Goal: Find specific page/section: Find specific page/section

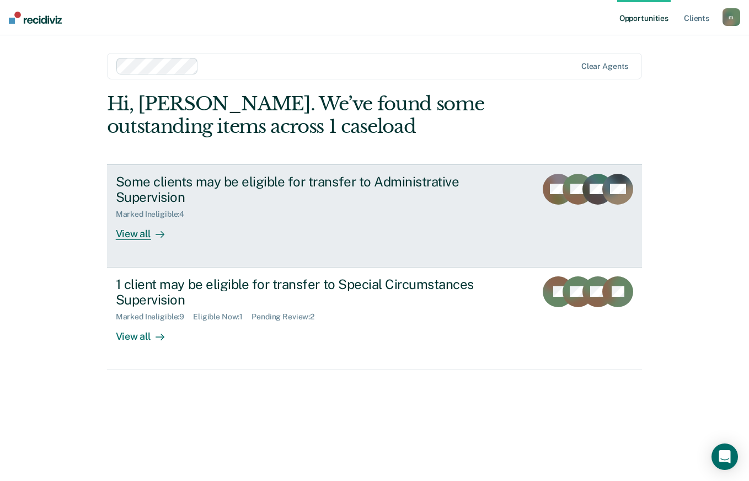
click at [137, 233] on div "View all" at bounding box center [147, 229] width 62 height 21
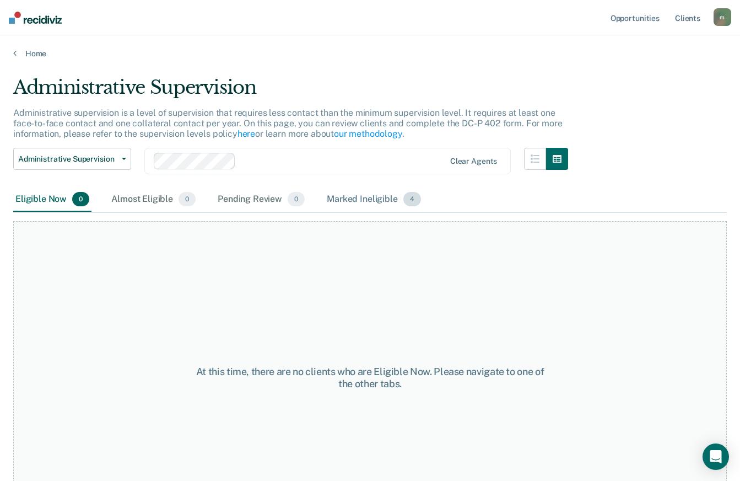
click at [372, 201] on div "Marked Ineligible 4" at bounding box center [374, 199] width 99 height 24
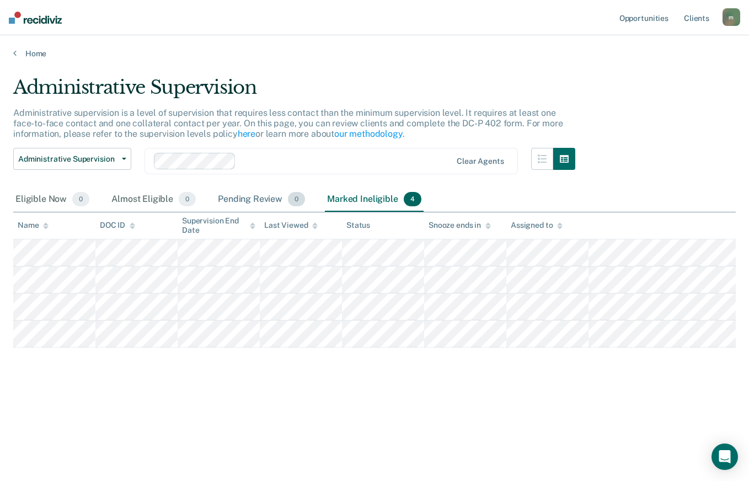
click at [243, 197] on div "Pending Review 0" at bounding box center [262, 199] width 92 height 24
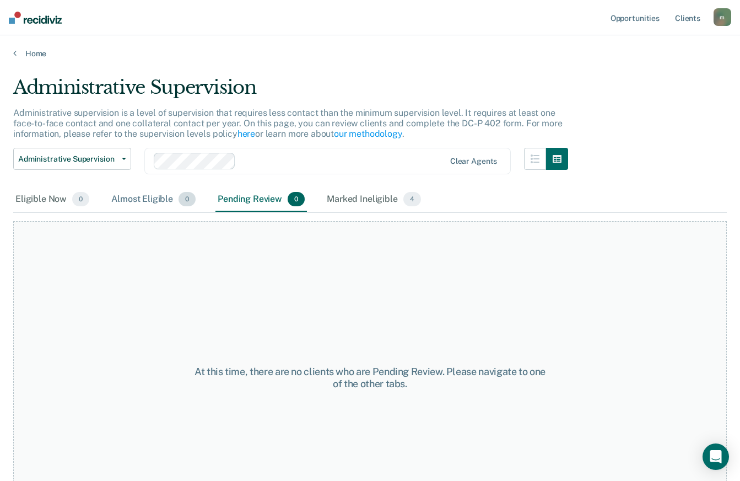
click at [160, 200] on div "Almost Eligible 0" at bounding box center [153, 199] width 89 height 24
click at [47, 197] on div "Eligible Now 0" at bounding box center [52, 199] width 78 height 24
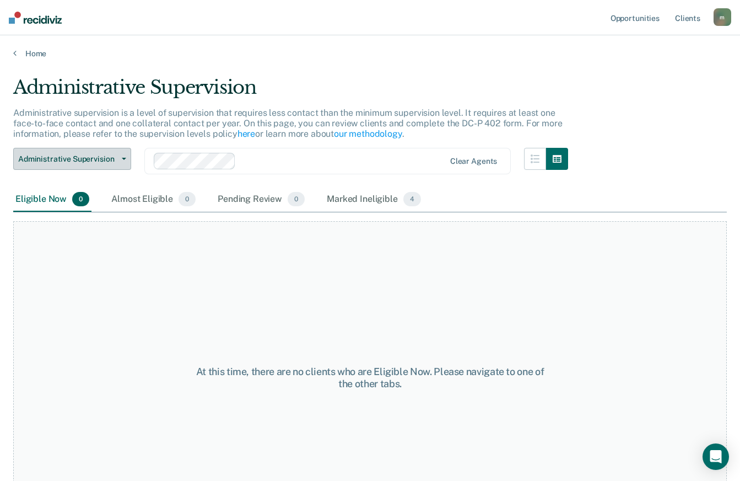
click at [123, 157] on button "Administrative Supervision" at bounding box center [72, 159] width 118 height 22
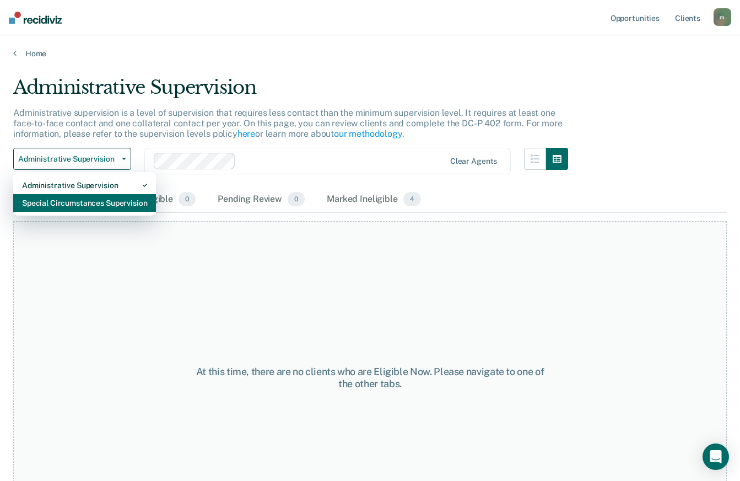
click at [143, 205] on div "Special Circumstances Supervision" at bounding box center [84, 203] width 125 height 18
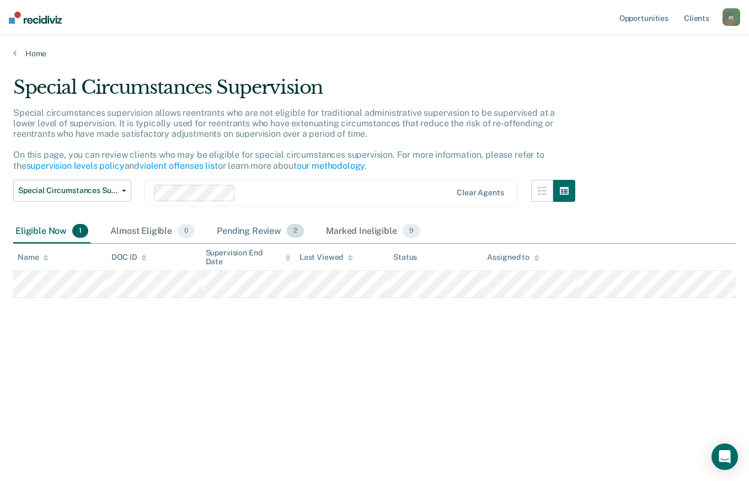
click at [259, 227] on div "Pending Review 2" at bounding box center [260, 231] width 92 height 24
